Goal: Information Seeking & Learning: Learn about a topic

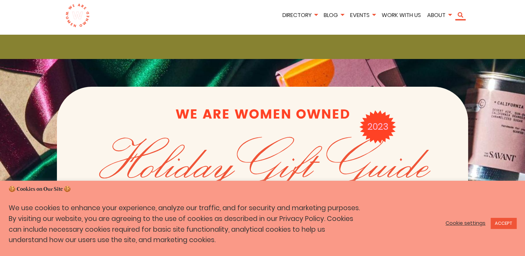
click at [461, 12] on link "Search" at bounding box center [460, 15] width 10 height 6
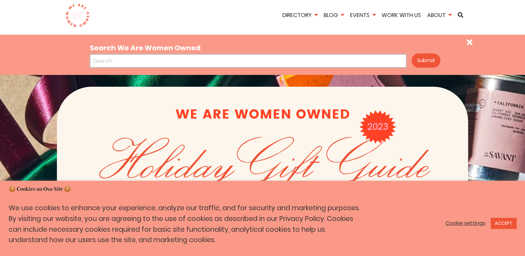
click at [190, 62] on input "Search We Are Women Owned" at bounding box center [248, 61] width 316 height 14
type input "2025 gift guide"
click at [412, 53] on button "Submit" at bounding box center [426, 60] width 29 height 14
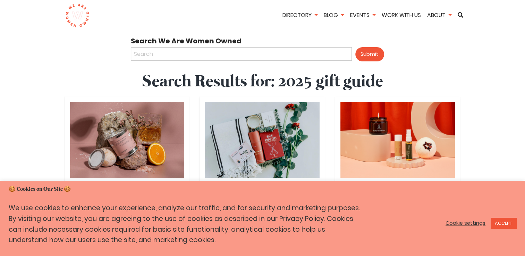
click at [508, 225] on link "ACCEPT" at bounding box center [504, 223] width 26 height 11
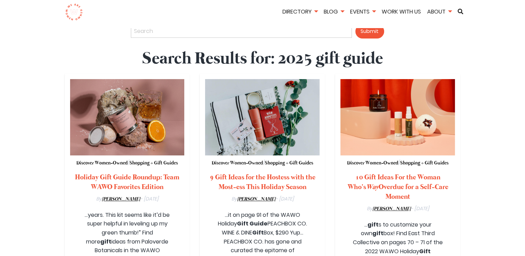
scroll to position [21, 0]
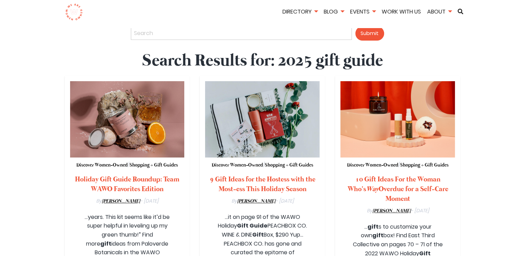
click at [122, 182] on strong "Holiday Gift Guide Roundup: Team WAWO Favorites Edition" at bounding box center [127, 184] width 104 height 19
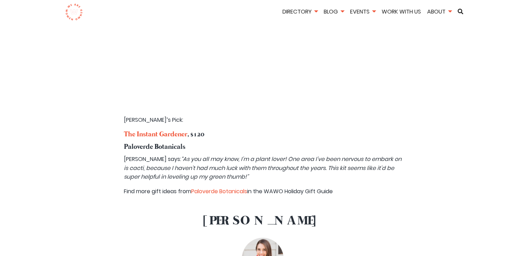
scroll to position [764, 0]
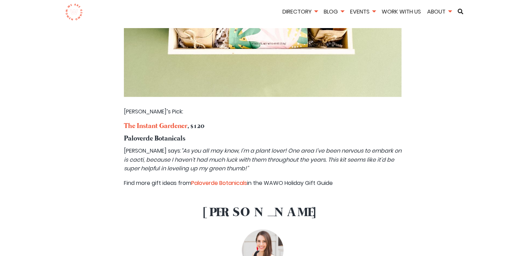
click at [237, 179] on link "Paloverde Botanicals" at bounding box center [219, 183] width 56 height 8
